Goal: Task Accomplishment & Management: Use online tool/utility

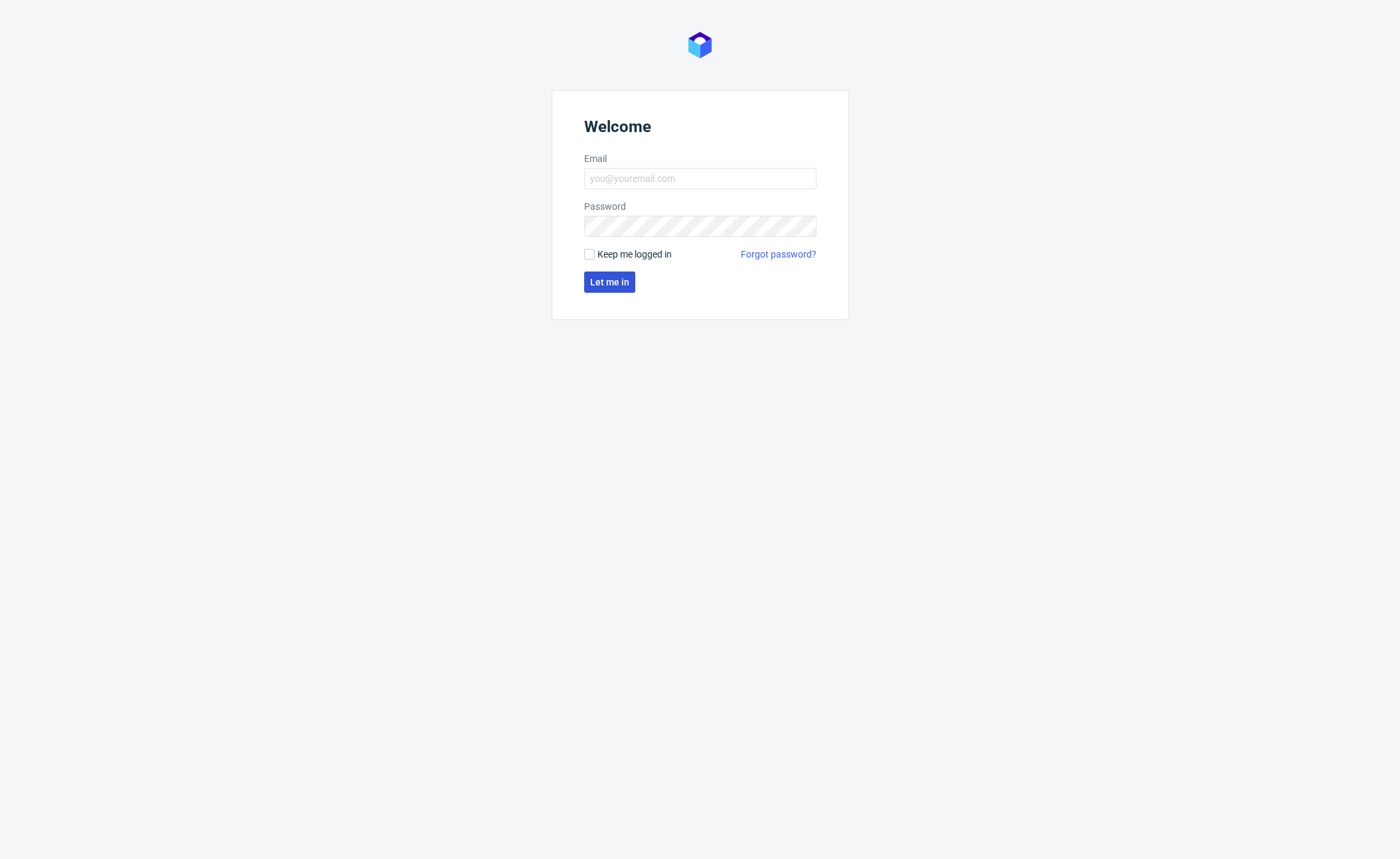
click at [620, 286] on span "Let me in" at bounding box center [610, 282] width 39 height 10
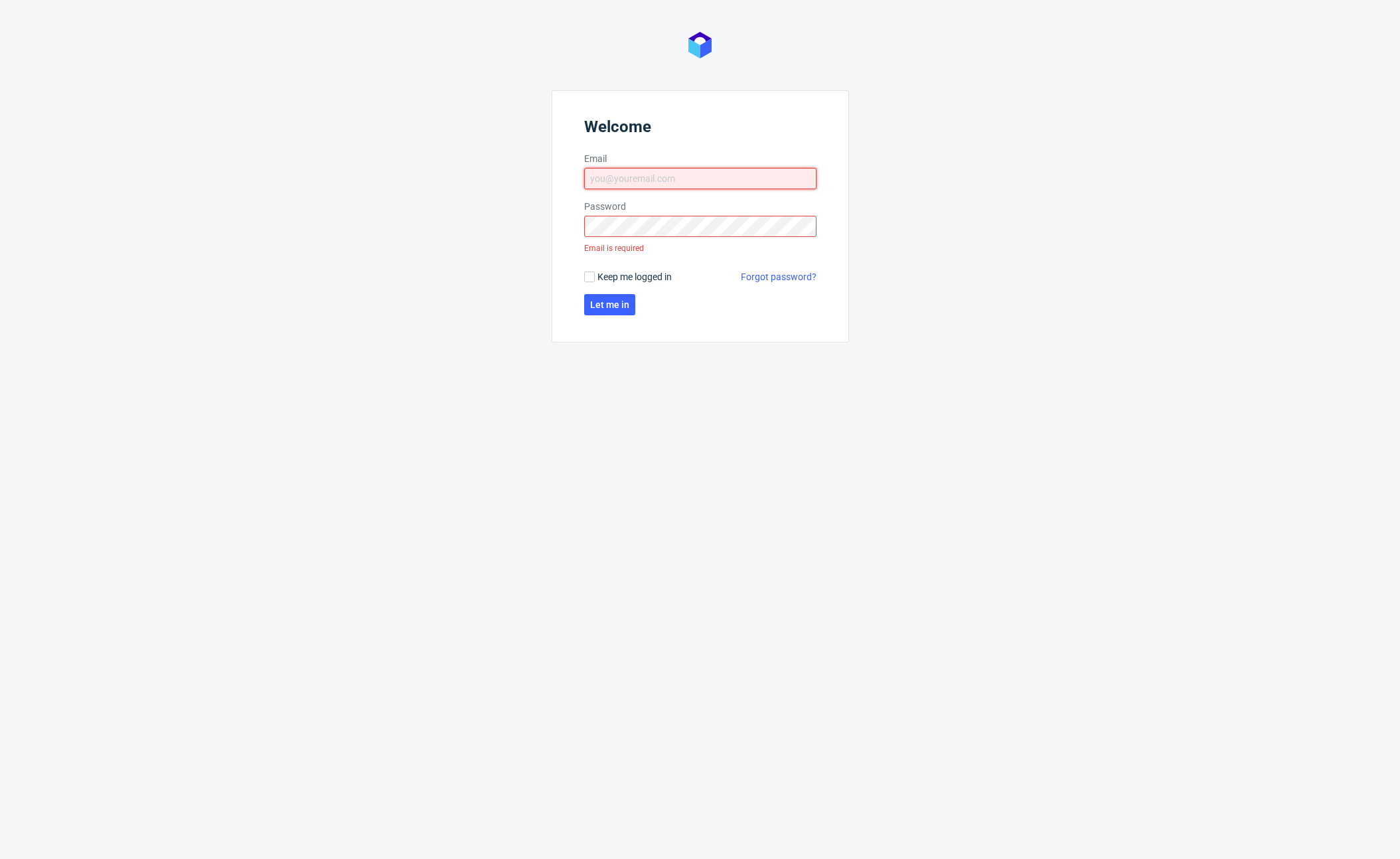
click at [668, 177] on input "Email" at bounding box center [700, 179] width 233 height 21
type input "[PERSON_NAME]"
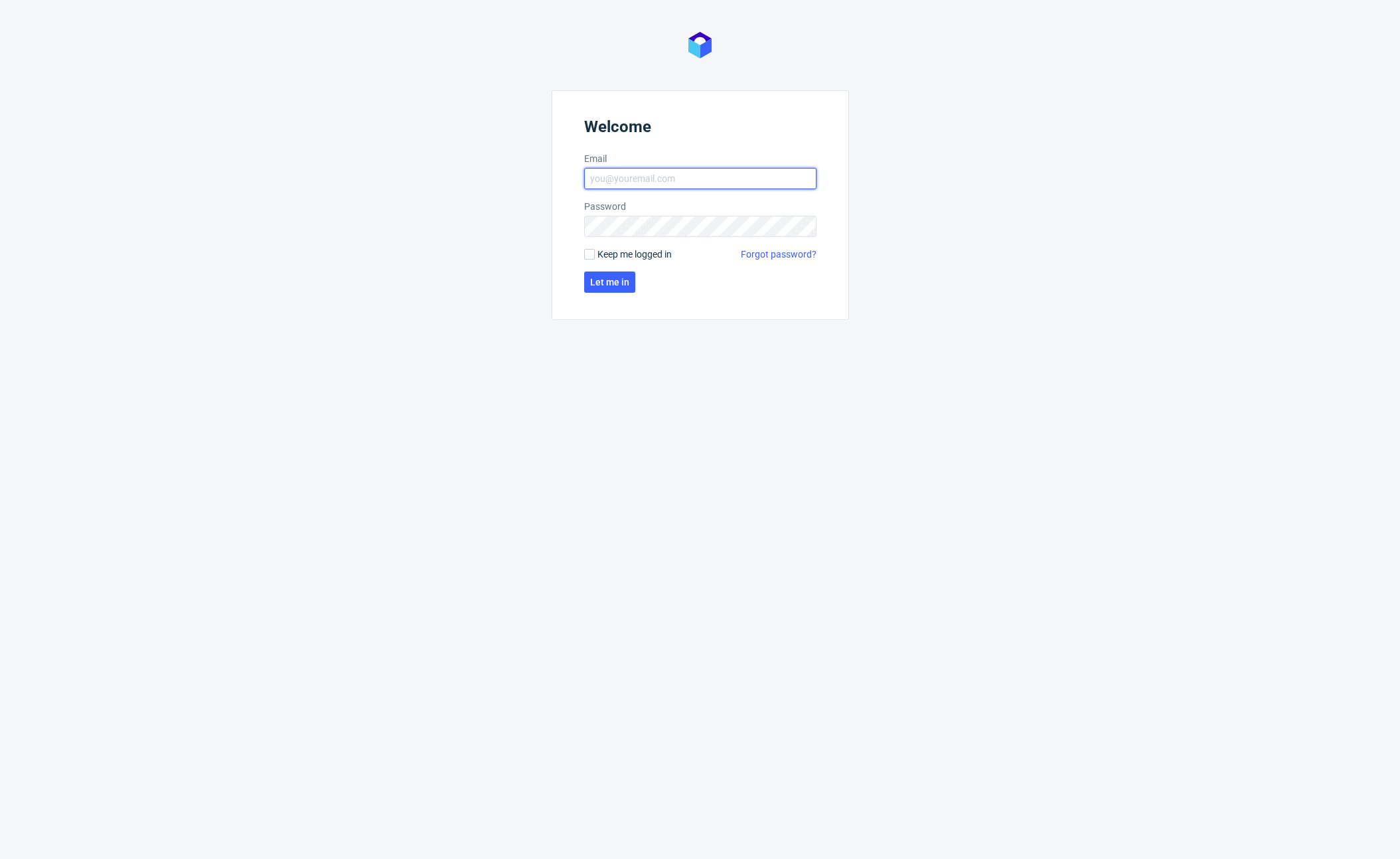
click at [755, 182] on input "Email" at bounding box center [700, 179] width 233 height 21
type input "bartosz.stoinski@packhelp.com"
click at [616, 289] on button "Let me in" at bounding box center [610, 282] width 51 height 21
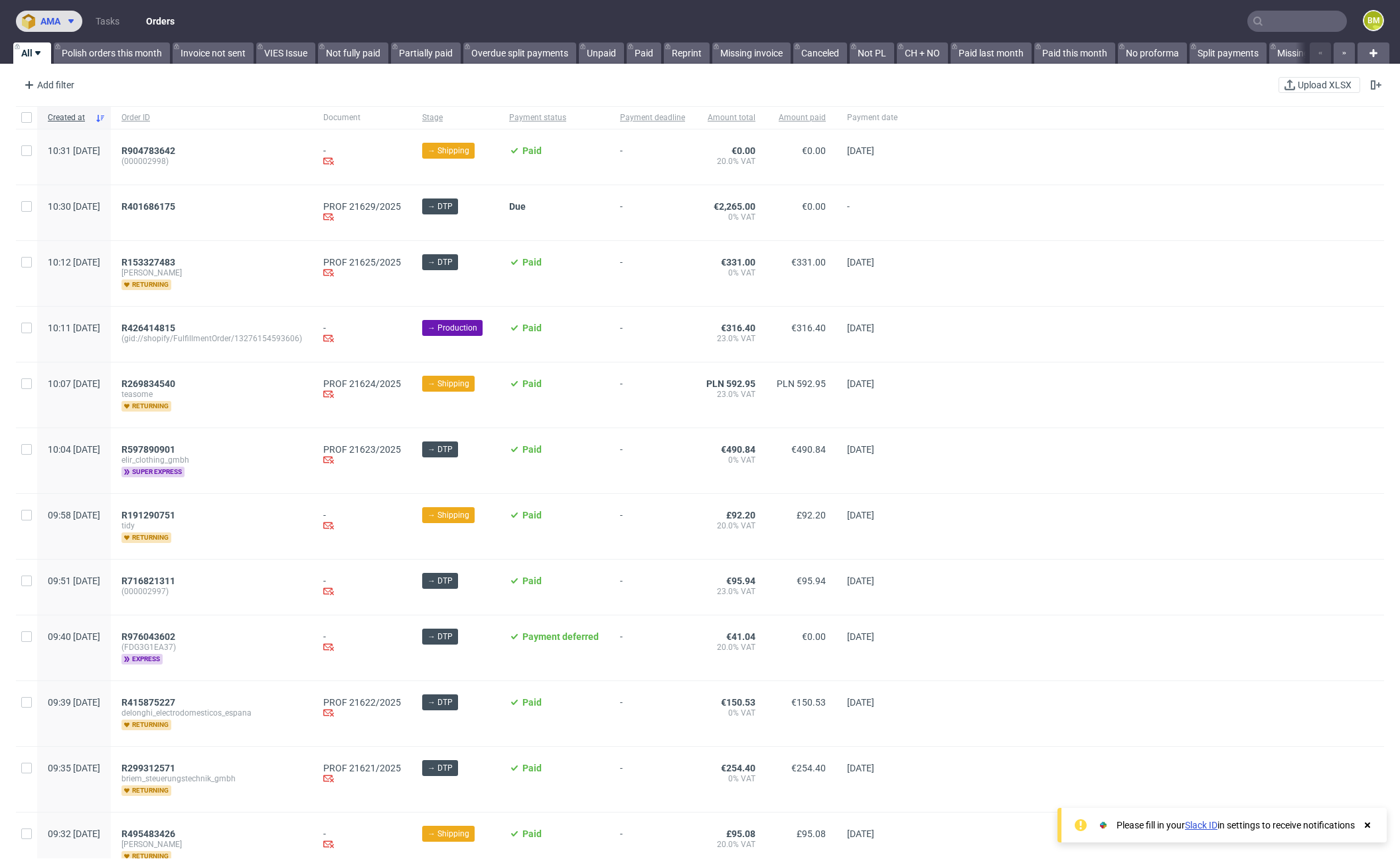
click at [75, 14] on button "ama" at bounding box center [49, 21] width 66 height 21
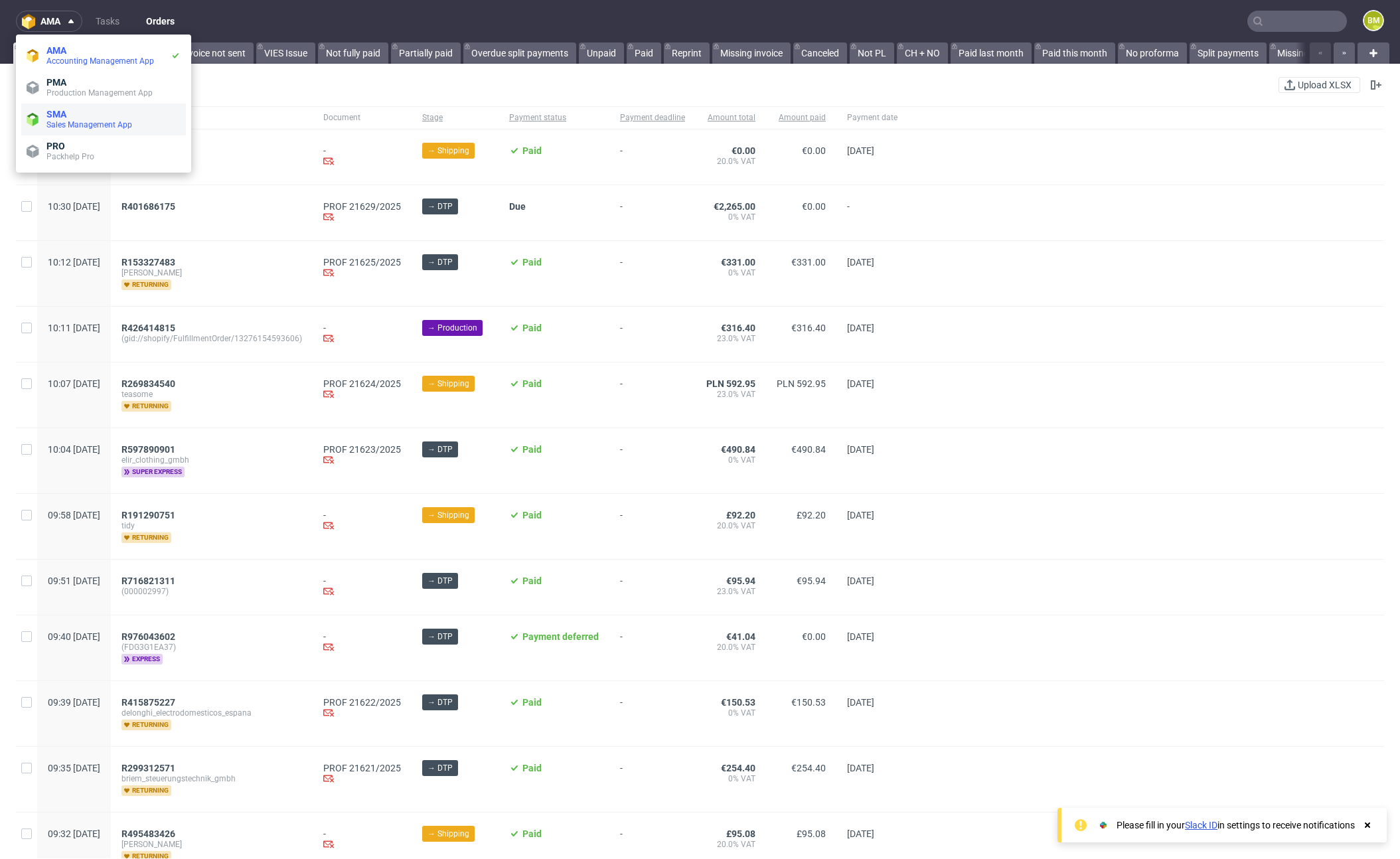
click at [103, 131] on li "SMA Sales Management App" at bounding box center [104, 119] width 165 height 32
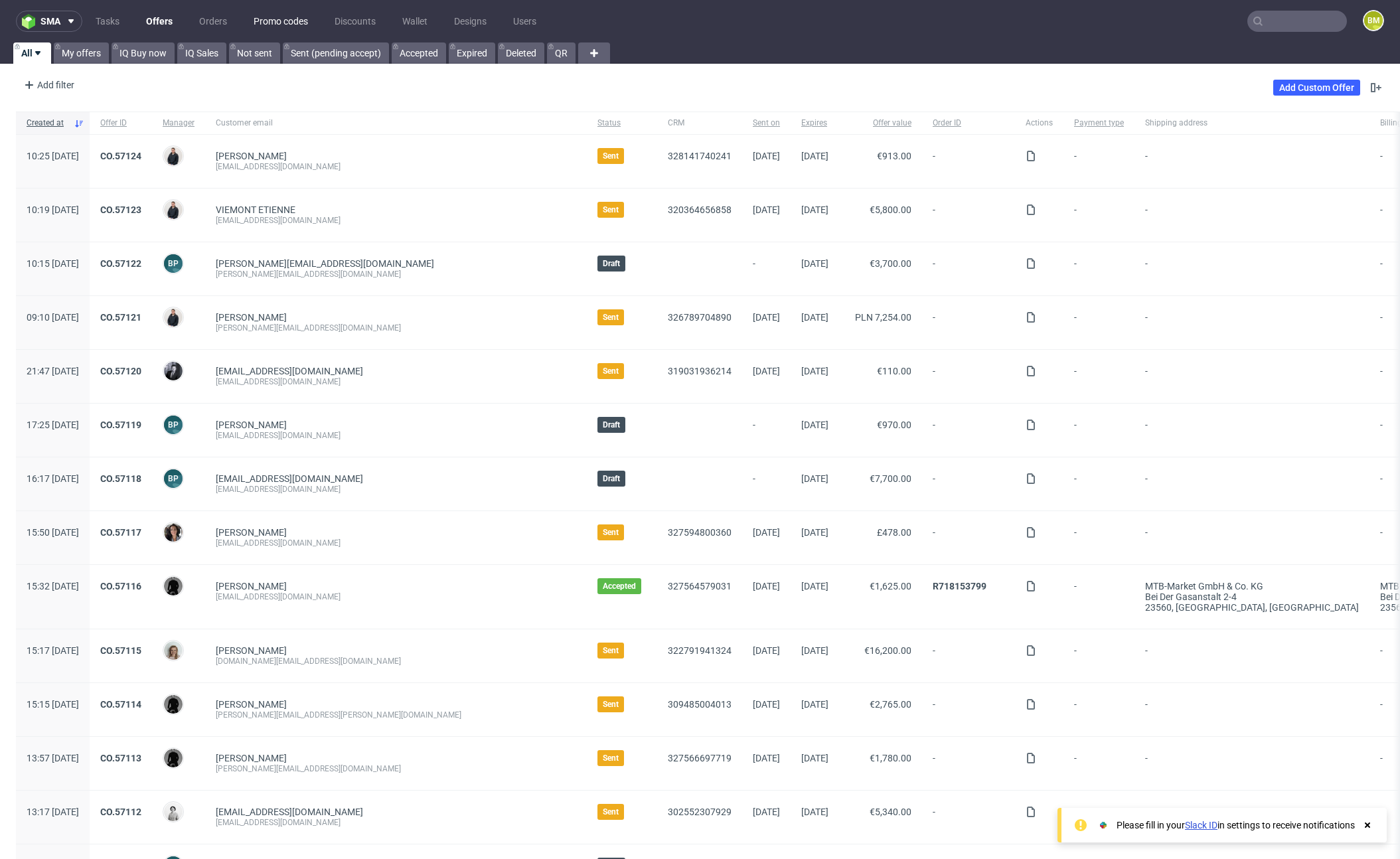
click at [285, 16] on link "Promo codes" at bounding box center [280, 21] width 70 height 21
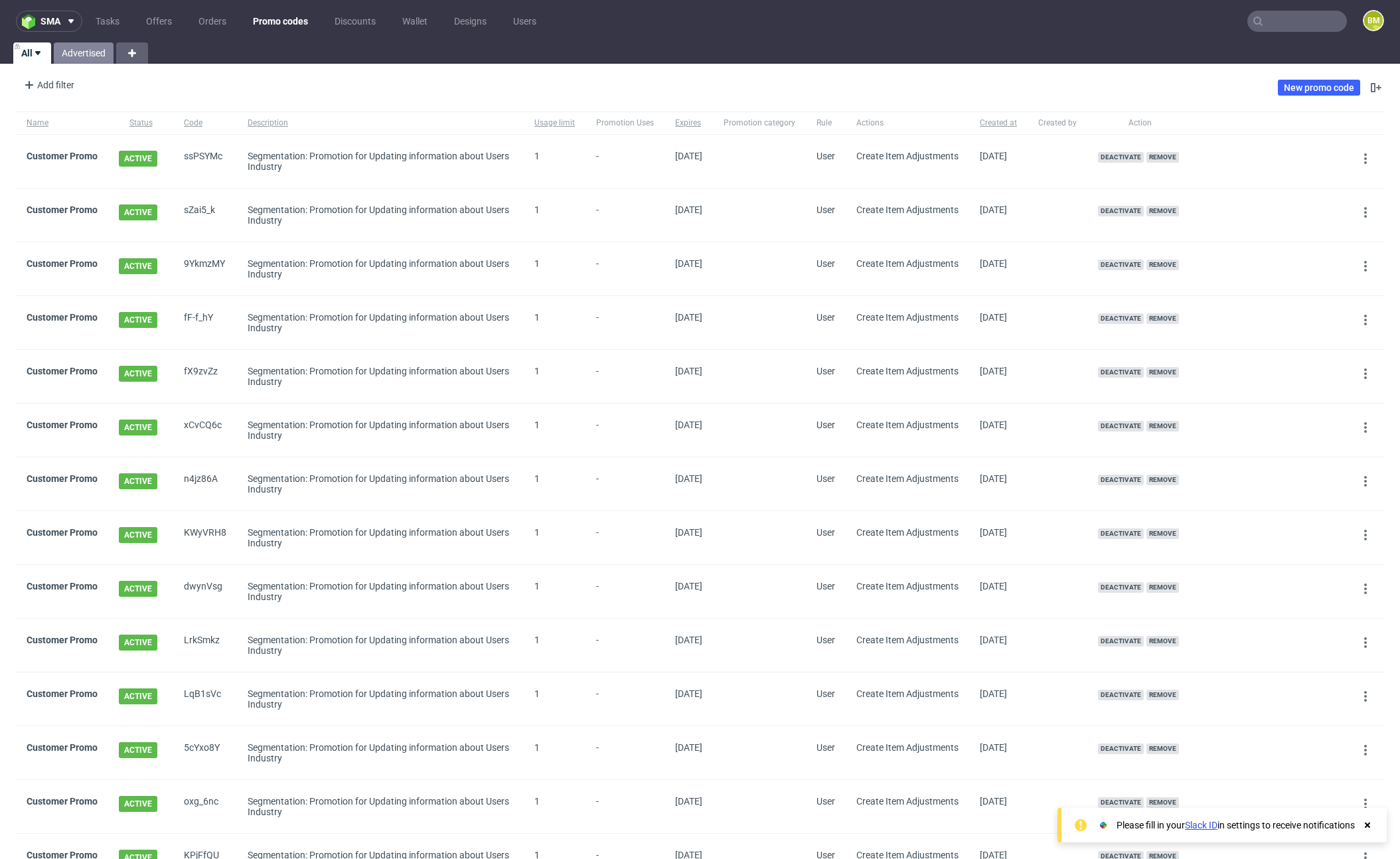
click at [69, 55] on link "Advertised" at bounding box center [83, 53] width 60 height 21
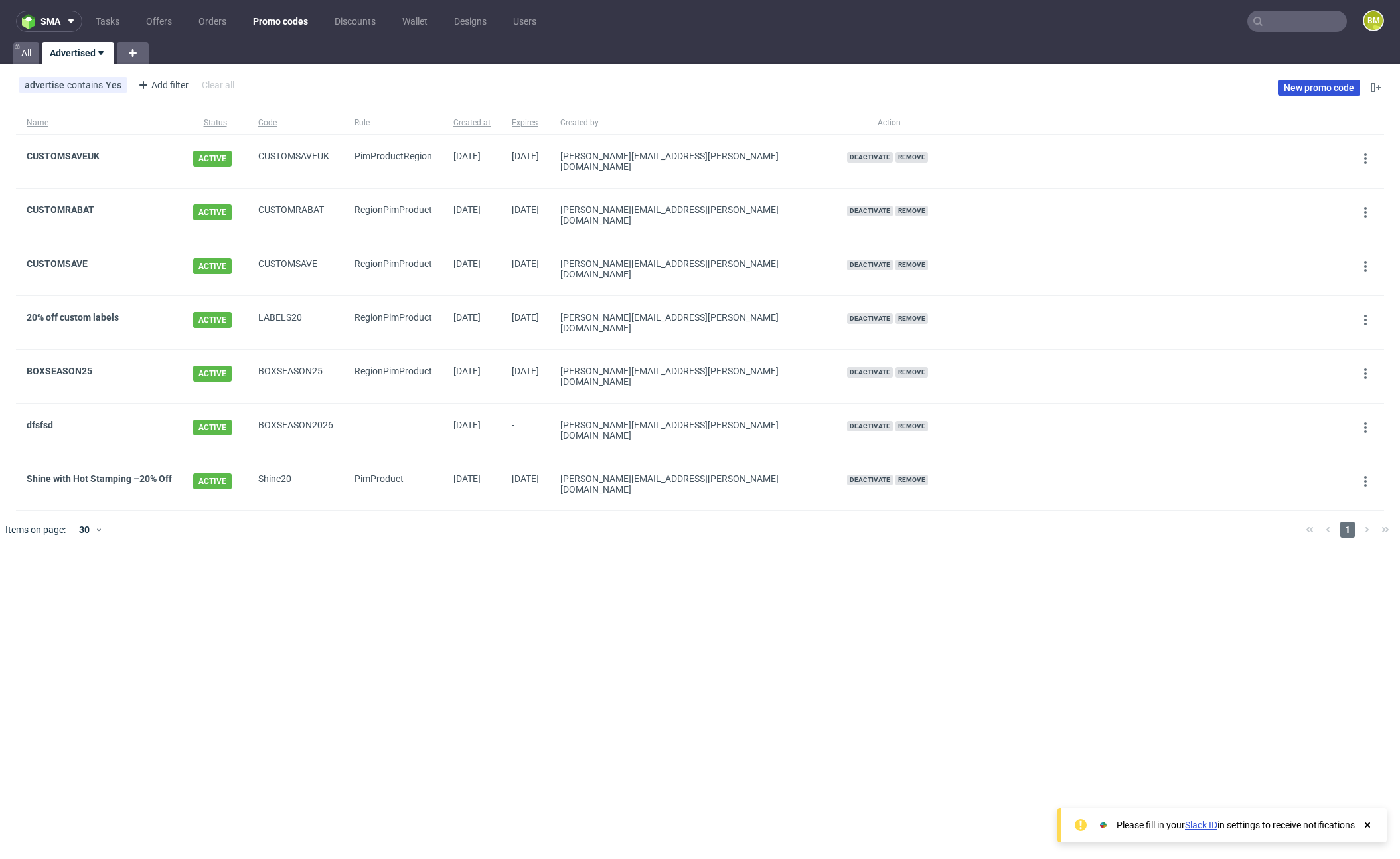
click at [1286, 92] on link "New promo code" at bounding box center [1319, 88] width 82 height 16
click at [84, 154] on link "CUSTOMSAVEUK" at bounding box center [63, 155] width 73 height 11
